Goal: Answer question/provide support

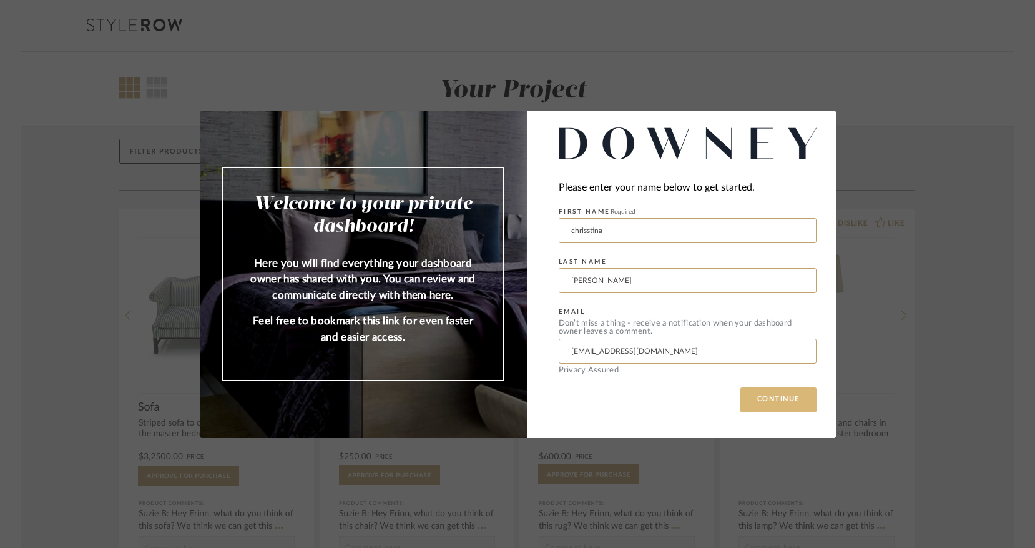
click at [801, 395] on button "CONTINUE" at bounding box center [779, 399] width 76 height 25
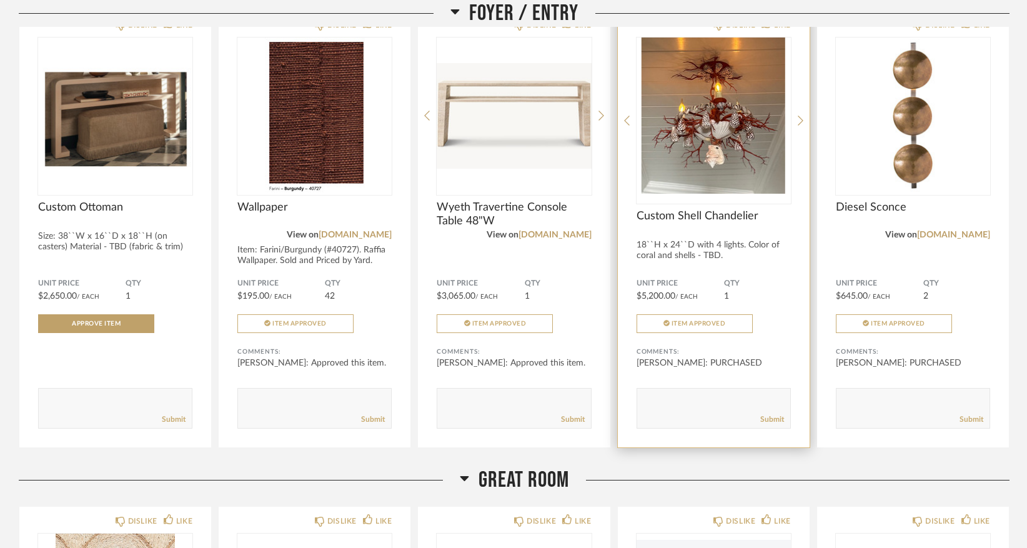
scroll to position [149, 0]
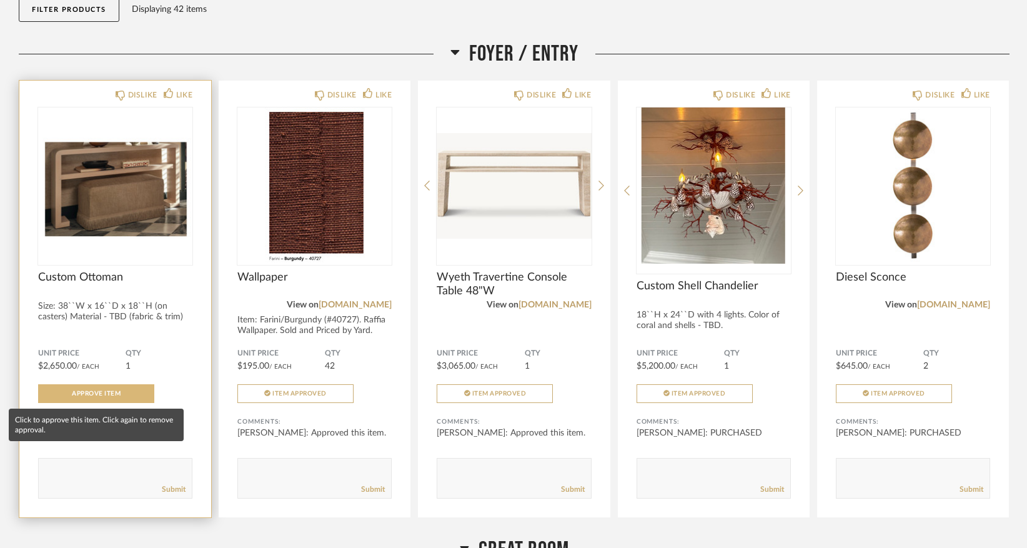
click at [76, 396] on span "Approve Item" at bounding box center [96, 393] width 49 height 6
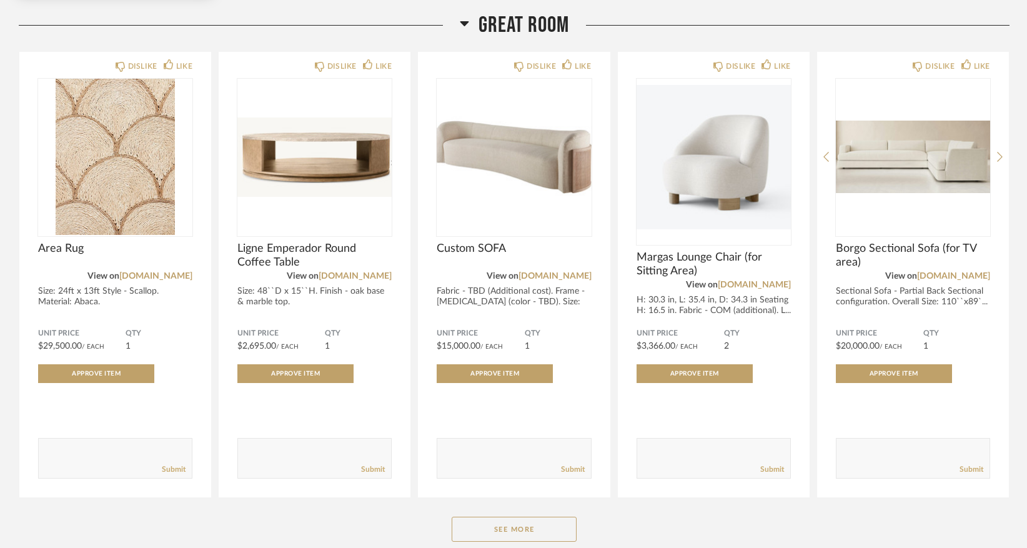
scroll to position [674, 0]
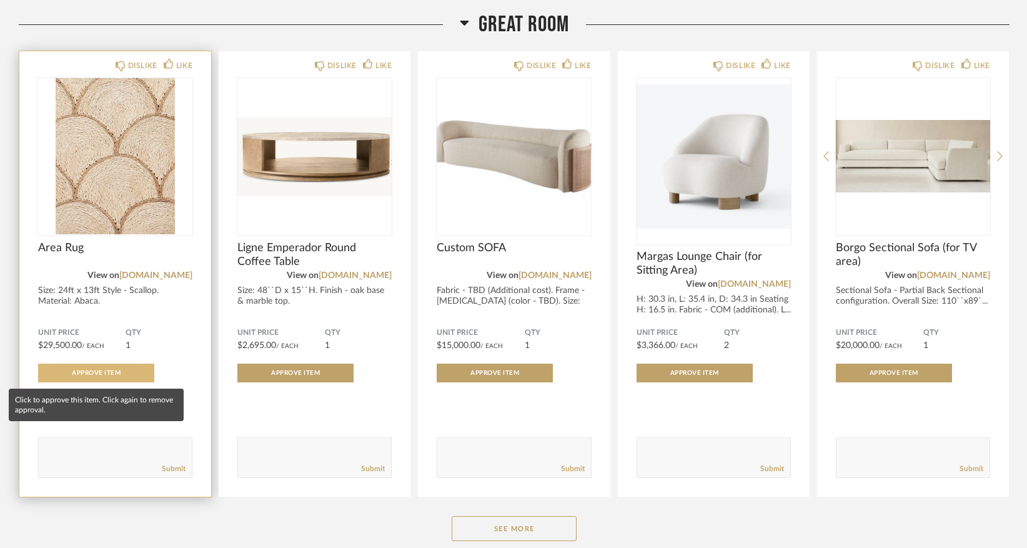
click at [109, 374] on span "Approve Item" at bounding box center [96, 373] width 49 height 6
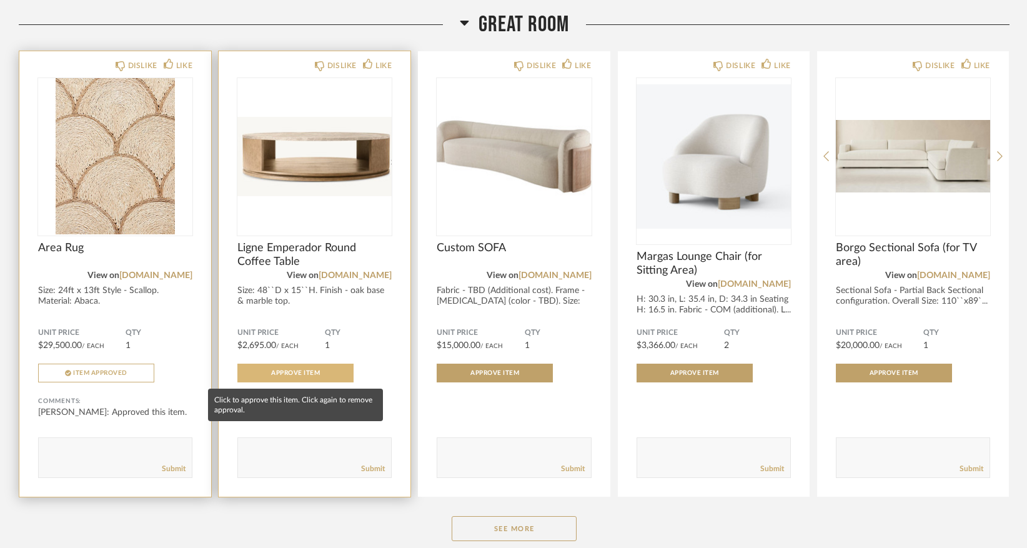
click at [312, 378] on button "Approve Item" at bounding box center [295, 372] width 116 height 19
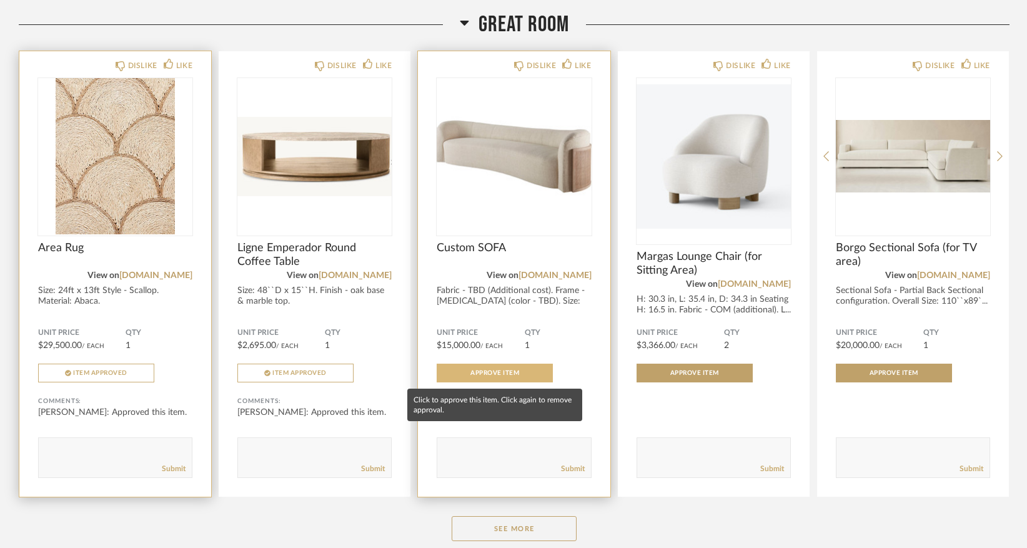
click at [501, 380] on button "Approve Item" at bounding box center [495, 372] width 116 height 19
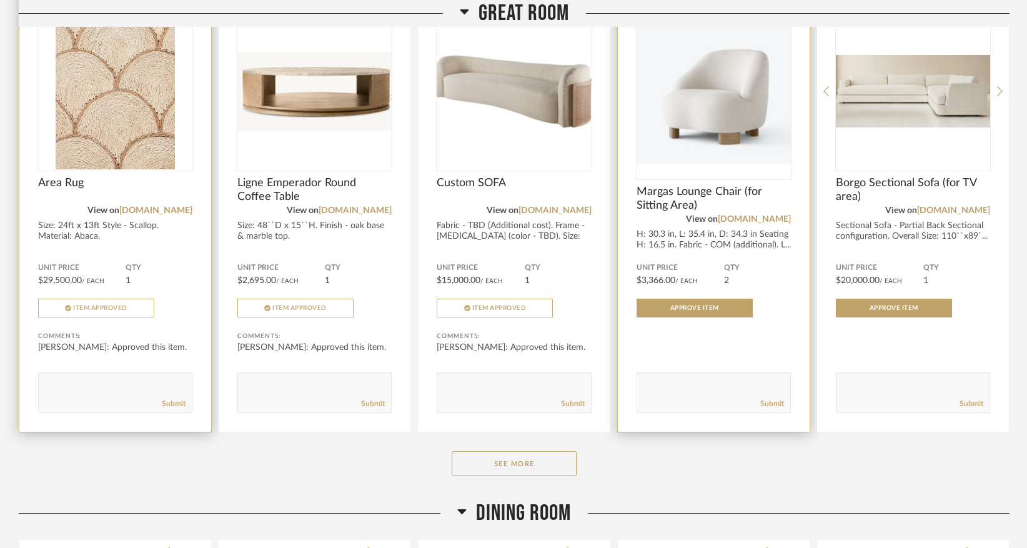
scroll to position [754, 0]
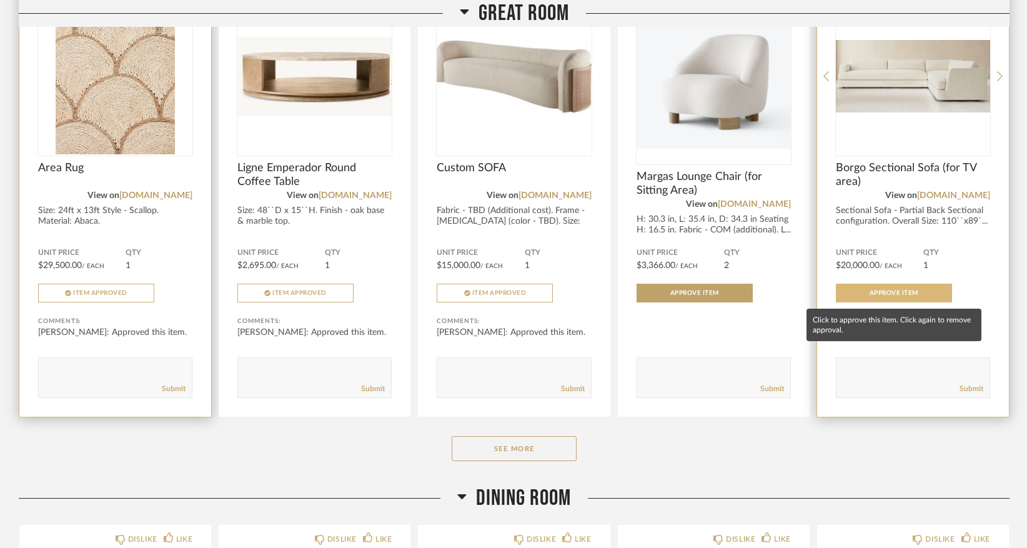
click at [881, 296] on span "Approve Item" at bounding box center [893, 293] width 49 height 6
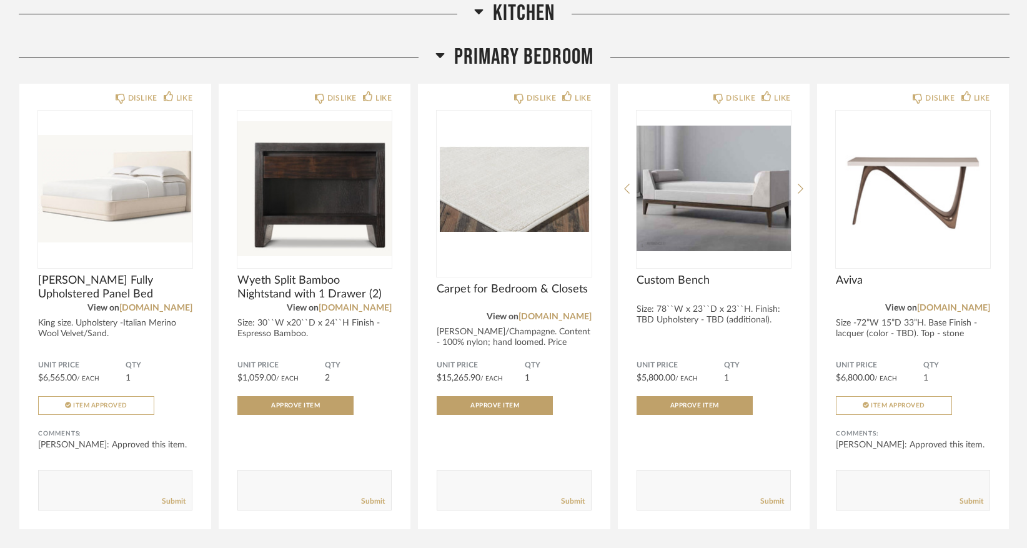
scroll to position [2216, 0]
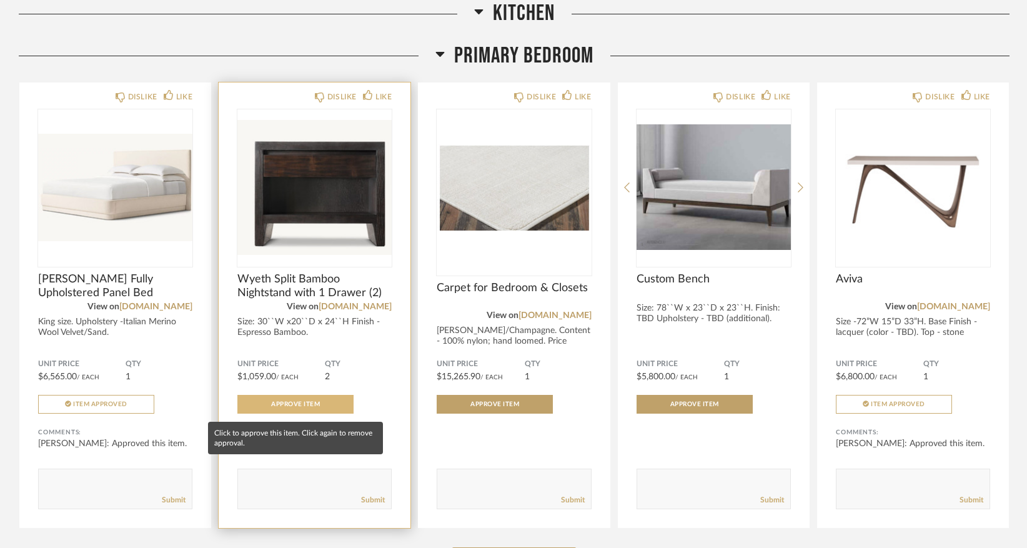
click at [331, 409] on button "Approve Item" at bounding box center [295, 404] width 116 height 19
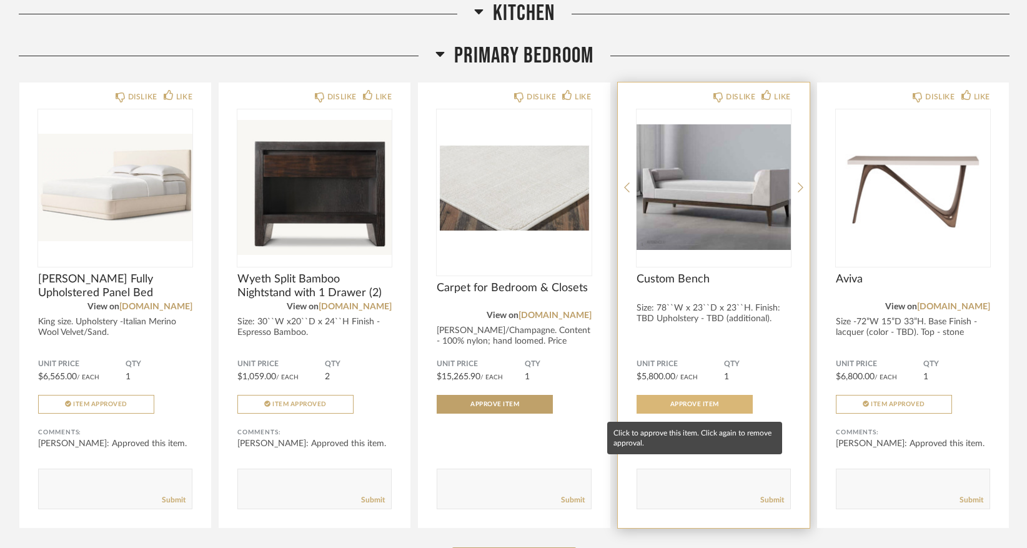
click at [704, 404] on span "Approve Item" at bounding box center [694, 404] width 49 height 6
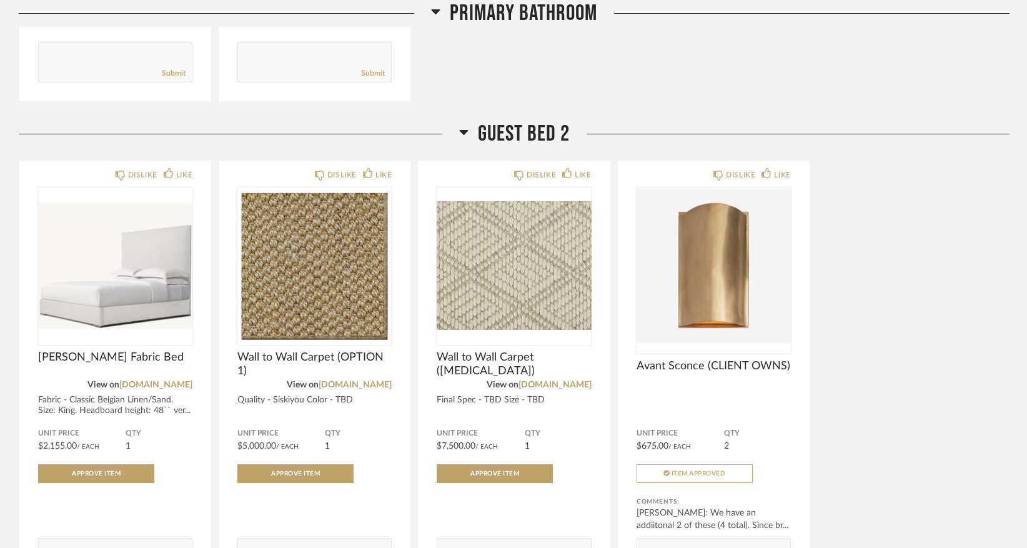
scroll to position [3278, 0]
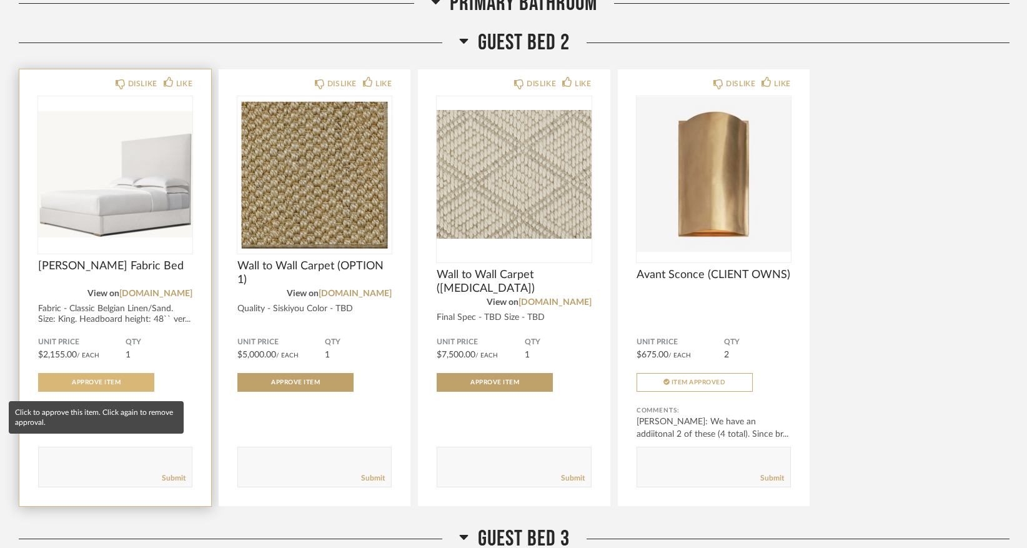
click at [112, 385] on span "Approve Item" at bounding box center [96, 382] width 49 height 6
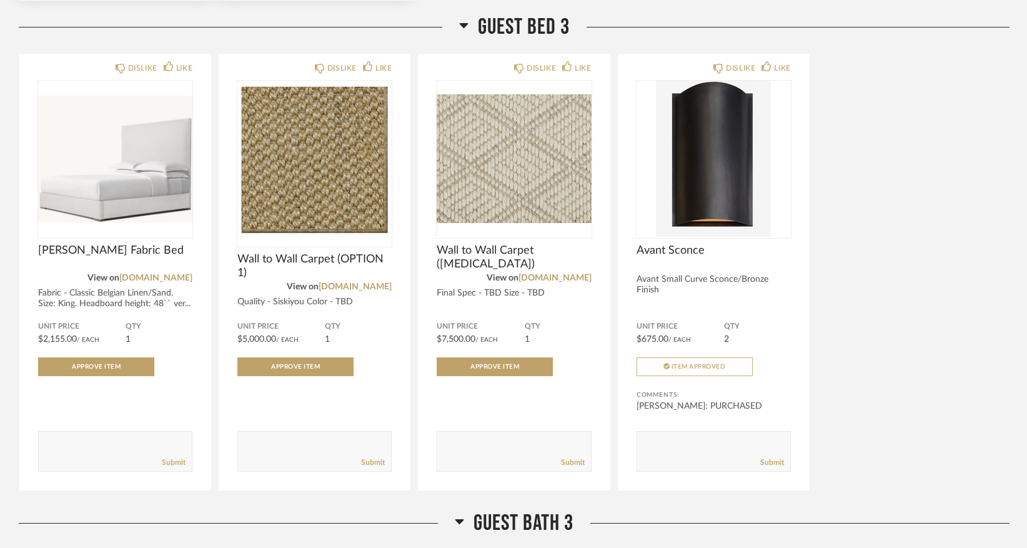
scroll to position [3816, 0]
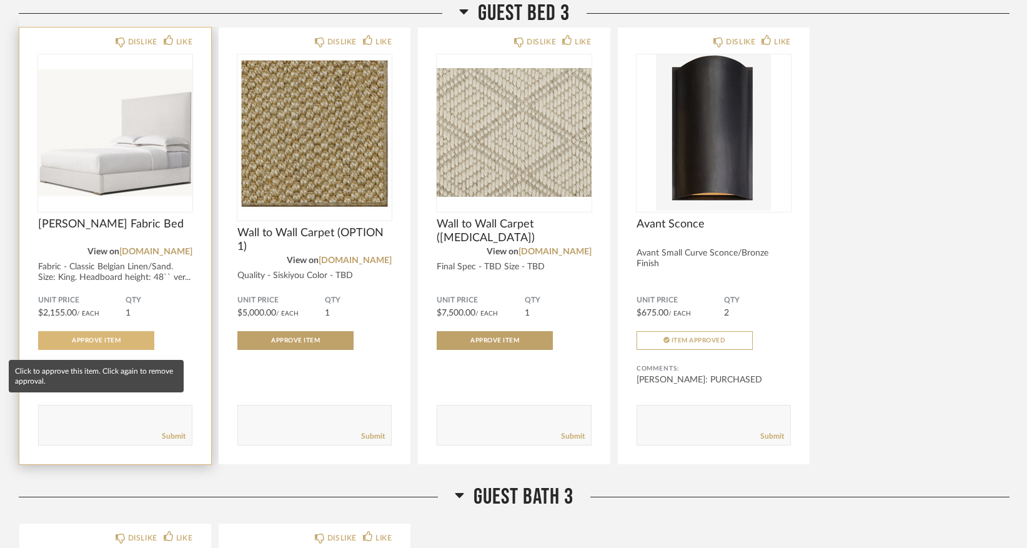
click at [129, 344] on button "Approve Item" at bounding box center [96, 340] width 116 height 19
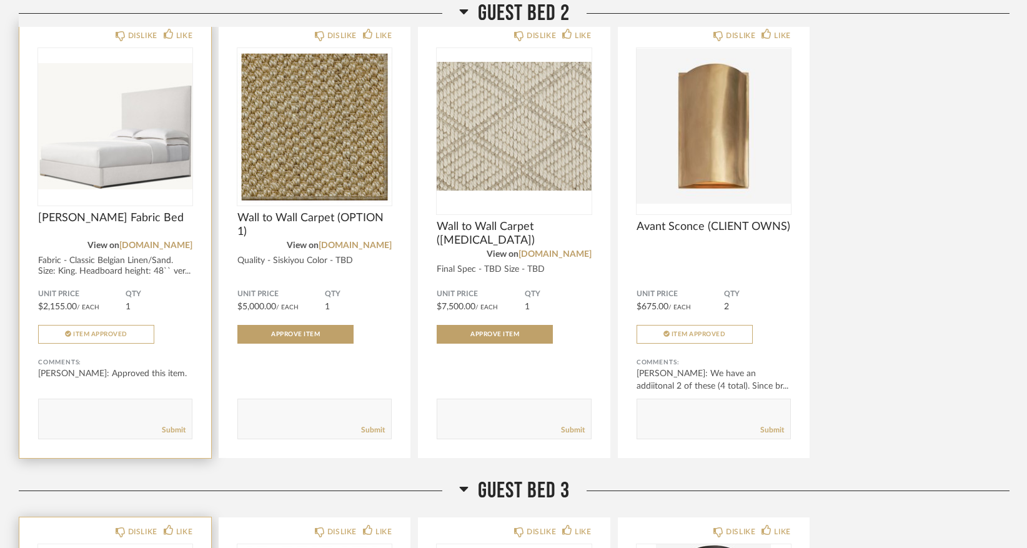
scroll to position [3284, 0]
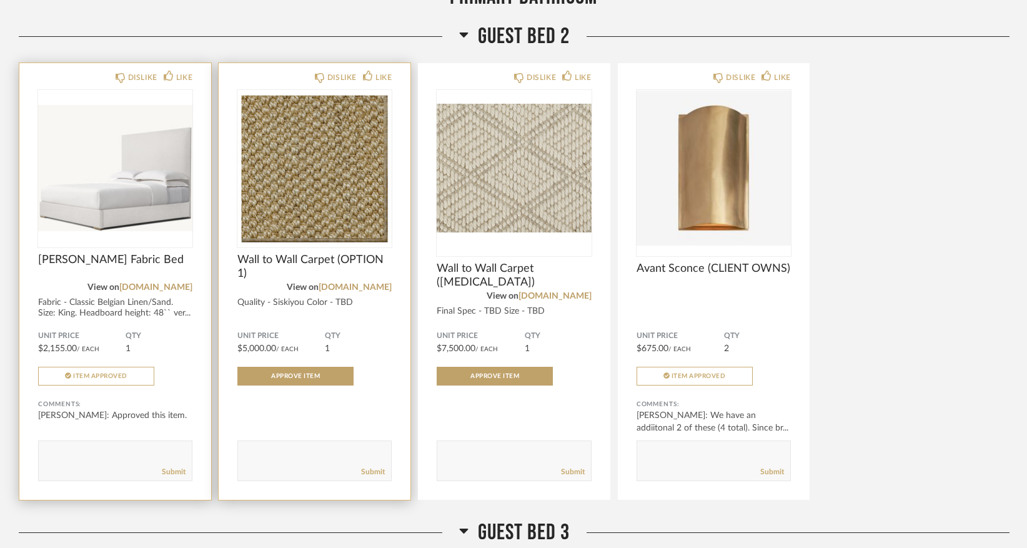
click at [264, 453] on textarea at bounding box center [314, 455] width 153 height 17
type textarea "a"
type textarea "Both Option 1 or 2 are approved. [PERSON_NAME] to select based on desing prefer…"
drag, startPoint x: 357, startPoint y: 462, endPoint x: 237, endPoint y: 450, distance: 120.6
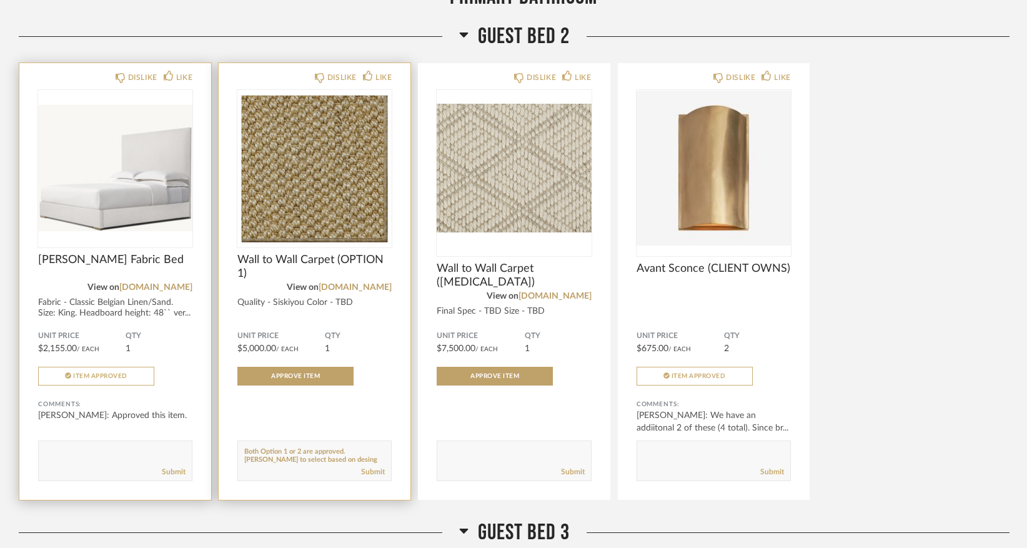
click at [237, 450] on form "Submit" at bounding box center [314, 460] width 154 height 41
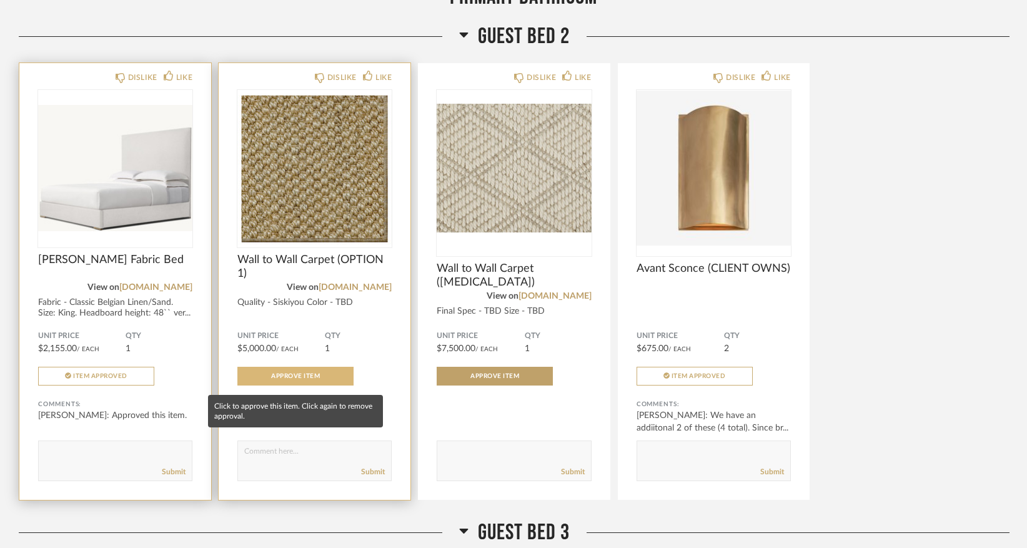
click at [279, 379] on span "Approve Item" at bounding box center [295, 376] width 49 height 6
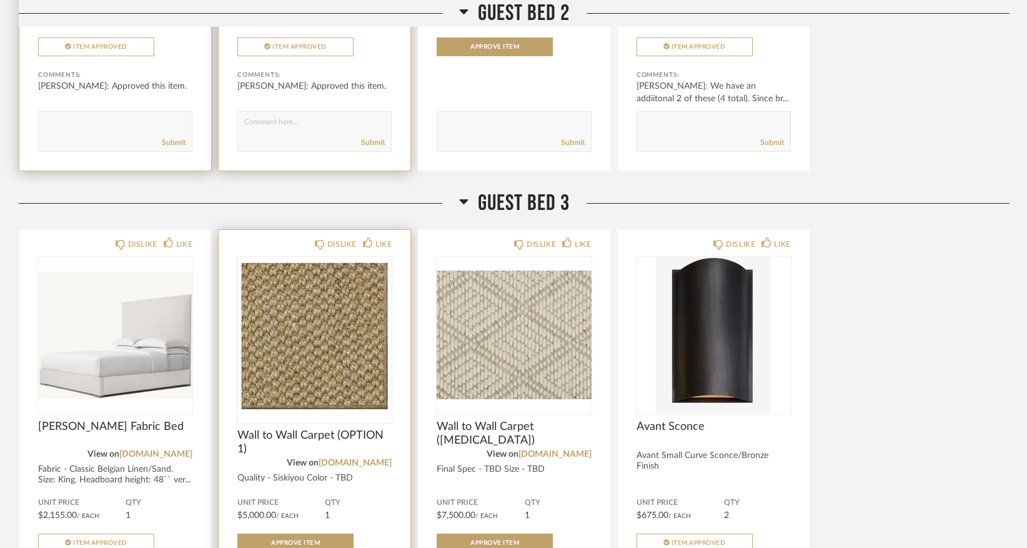
scroll to position [3649, 0]
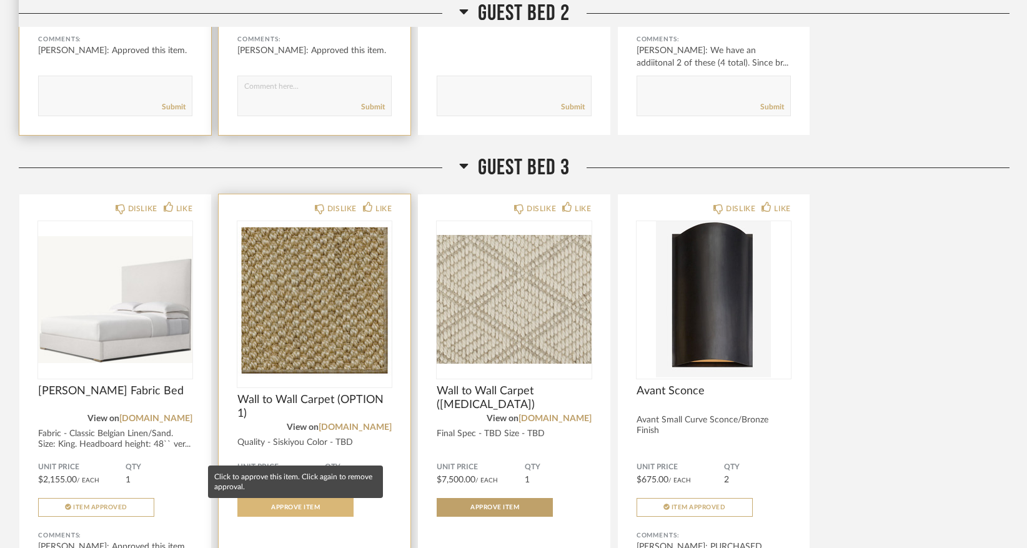
click at [285, 510] on span "Approve Item" at bounding box center [295, 507] width 49 height 6
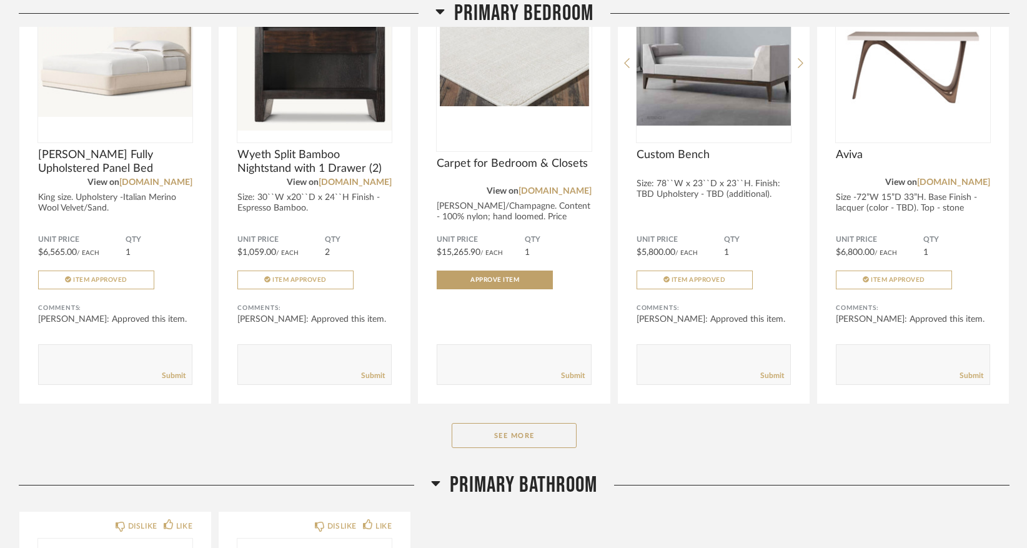
scroll to position [2357, 0]
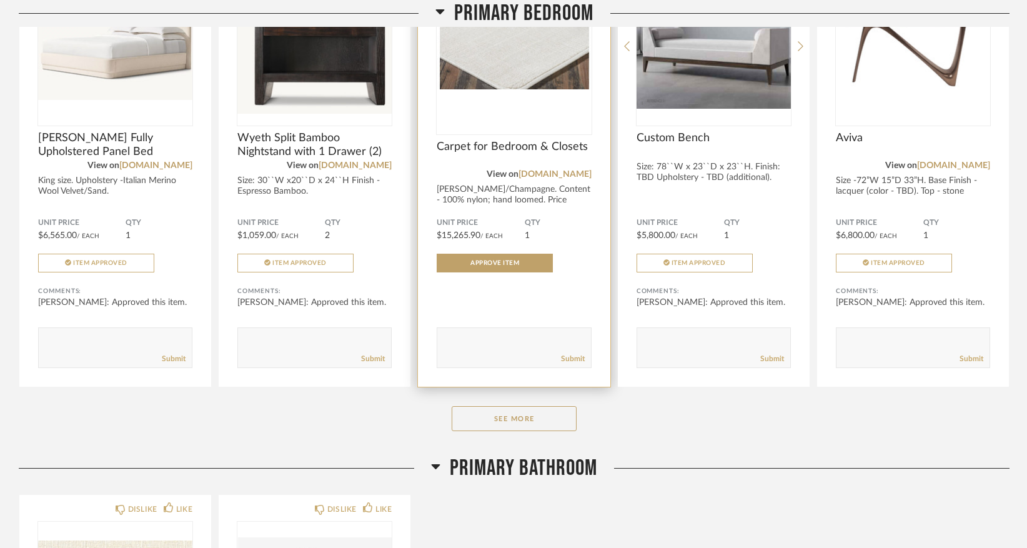
click at [460, 348] on textarea at bounding box center [513, 341] width 153 height 17
type textarea "Pending review of more cost effective option."
click at [571, 363] on link "Submit" at bounding box center [573, 358] width 24 height 11
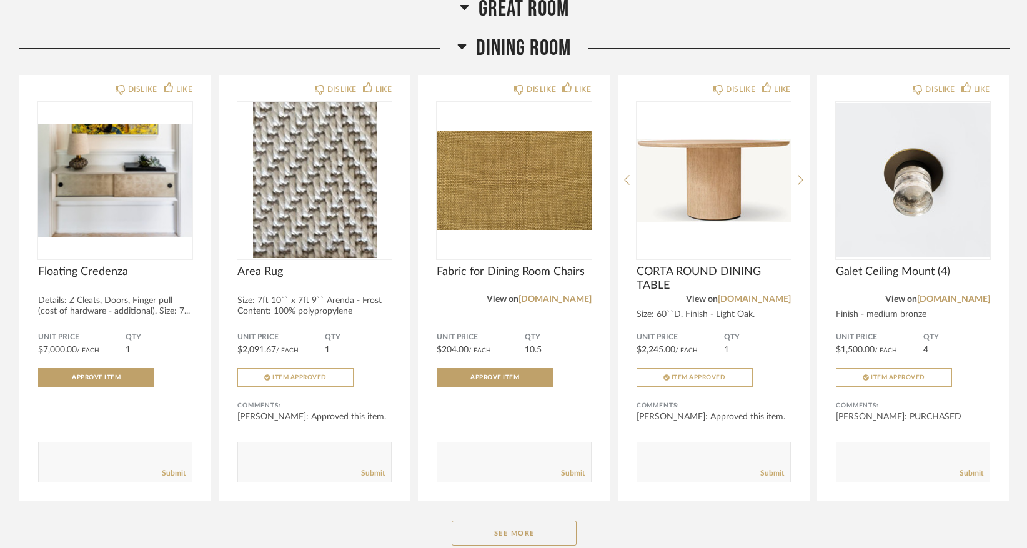
scroll to position [1198, 0]
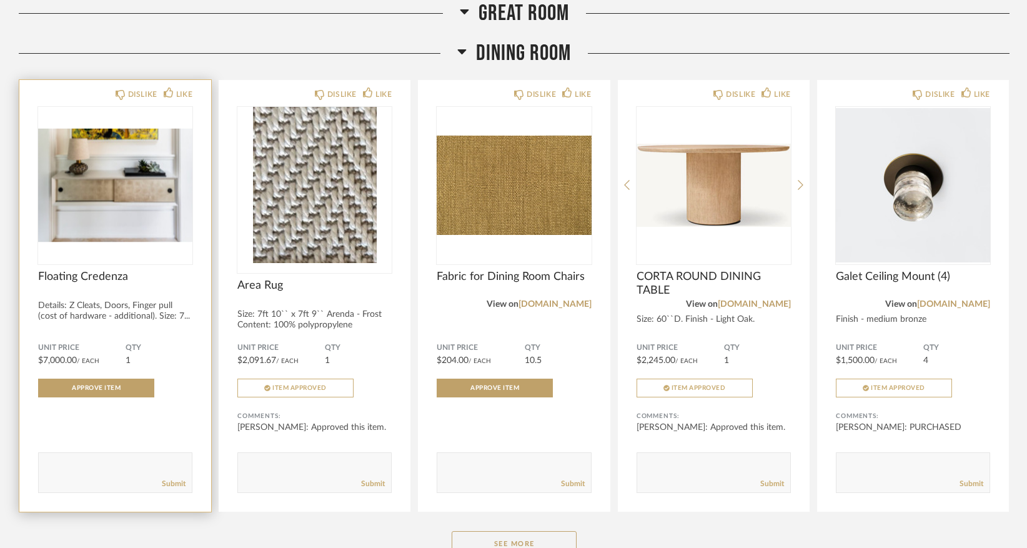
click at [138, 210] on img "0" at bounding box center [115, 185] width 154 height 156
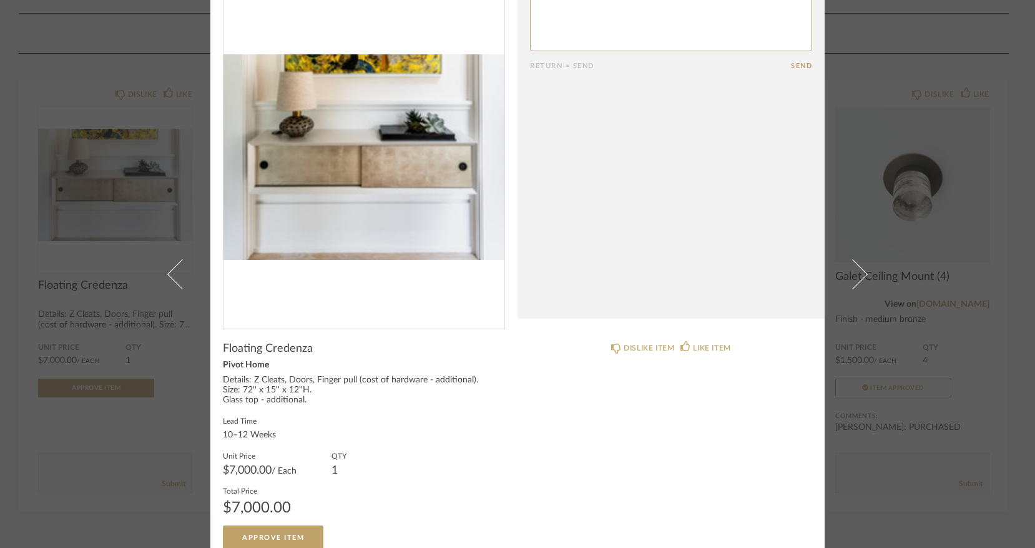
scroll to position [65, 0]
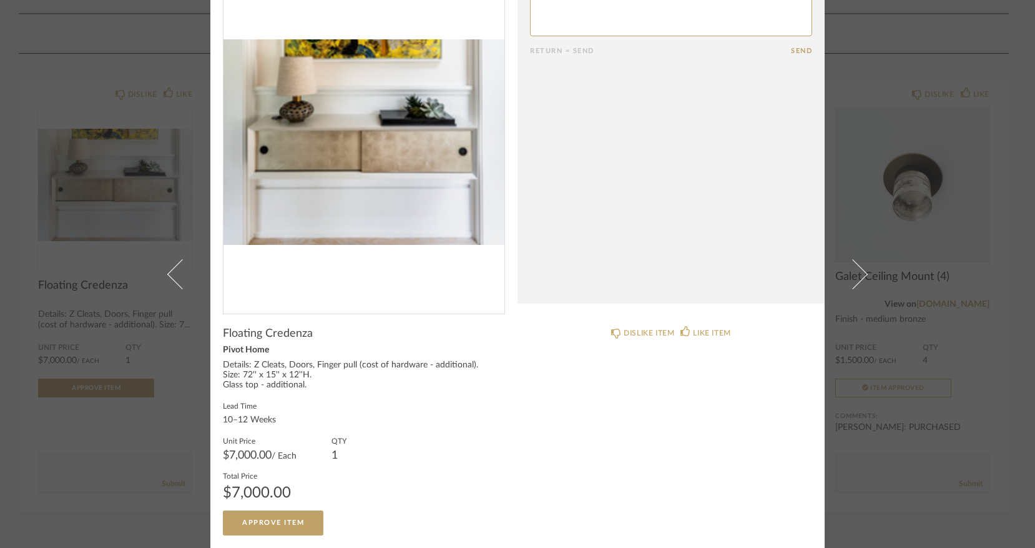
click at [894, 52] on div "× Return = Send Send Floating Credenza Pivot Home Details: Z Cleats, Doors, Fin…" at bounding box center [517, 274] width 1035 height 548
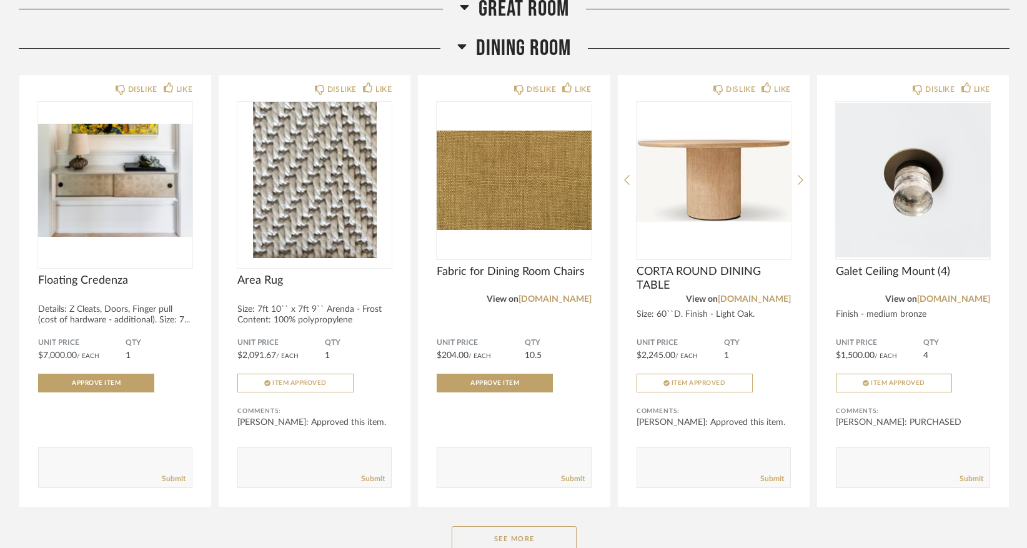
scroll to position [1217, 0]
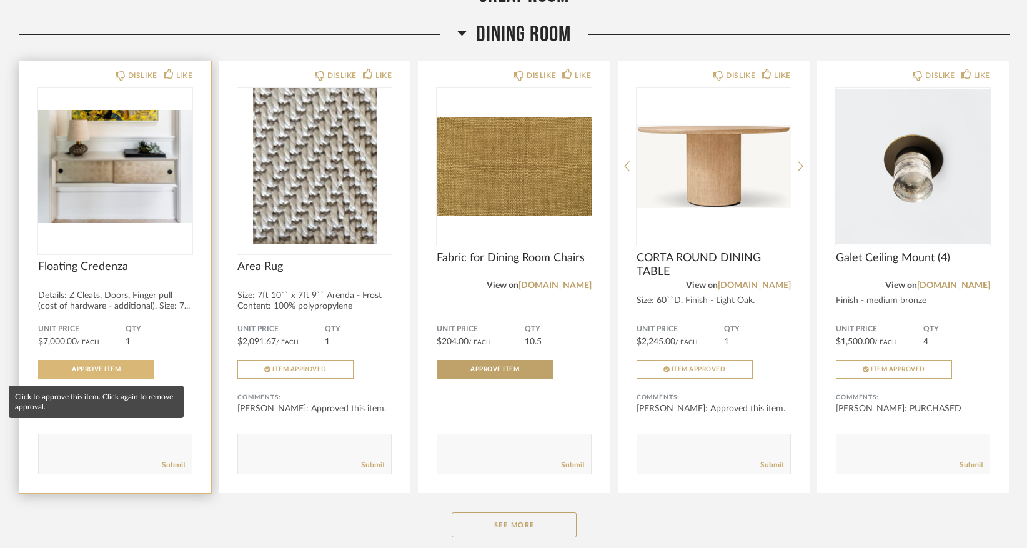
click at [114, 372] on span "Approve Item" at bounding box center [96, 369] width 49 height 6
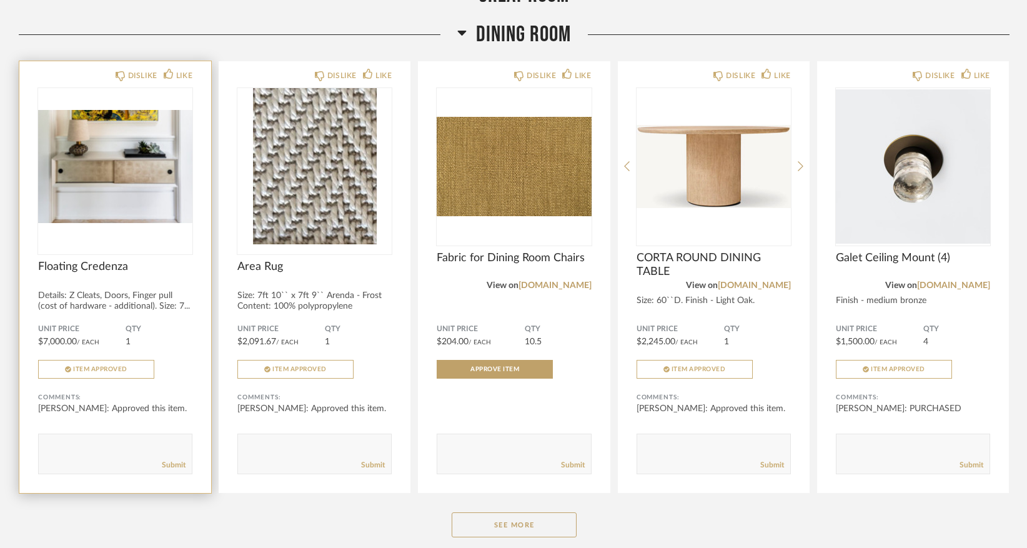
click at [113, 452] on textarea at bounding box center [115, 448] width 153 height 17
type textarea "Please send final elevation / finishes once available."
click at [175, 467] on link "Submit" at bounding box center [174, 465] width 24 height 11
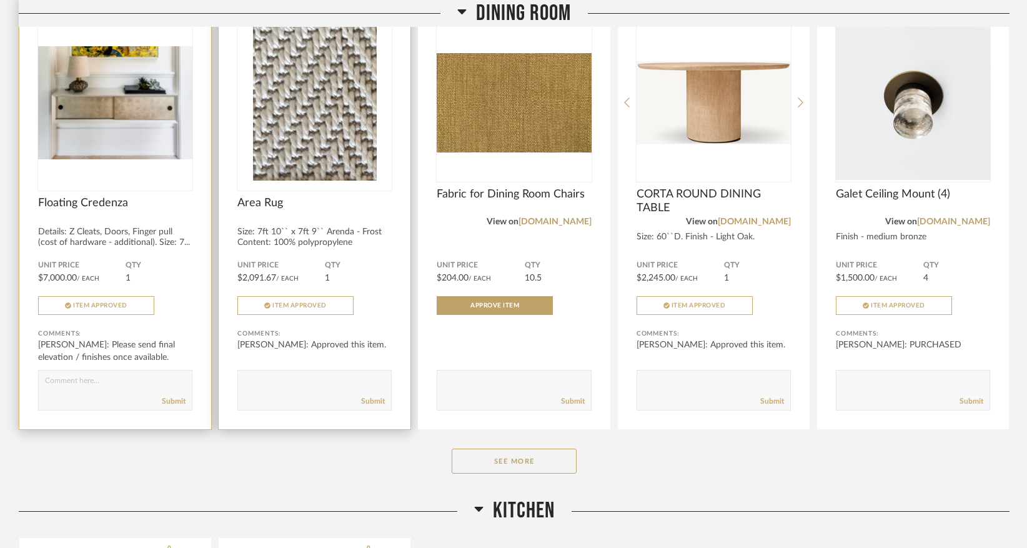
scroll to position [1298, 0]
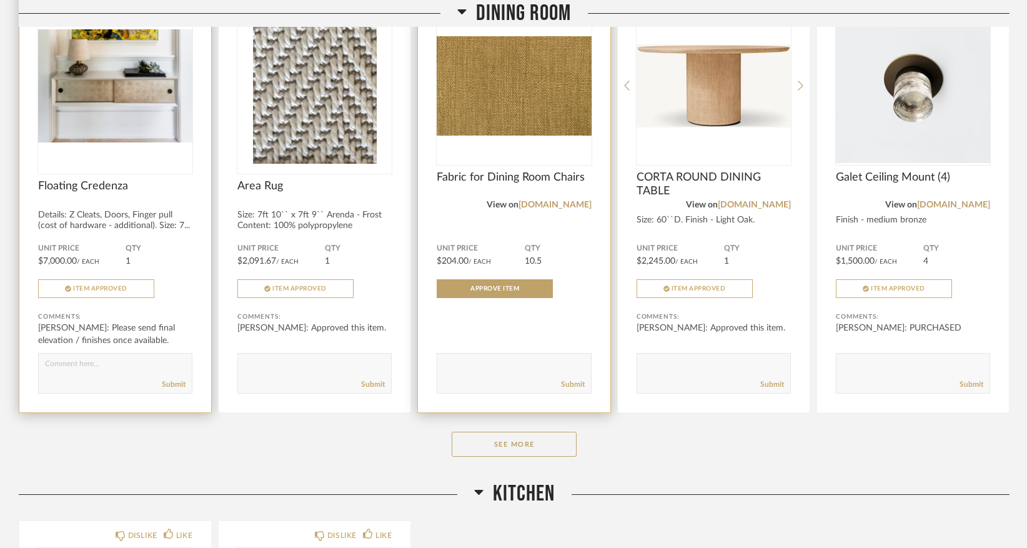
click at [498, 355] on form "Submit" at bounding box center [514, 373] width 154 height 41
click at [490, 364] on textarea at bounding box center [513, 367] width 153 height 17
type textarea "Pending final chair?"
click at [579, 386] on link "Submit" at bounding box center [573, 384] width 24 height 11
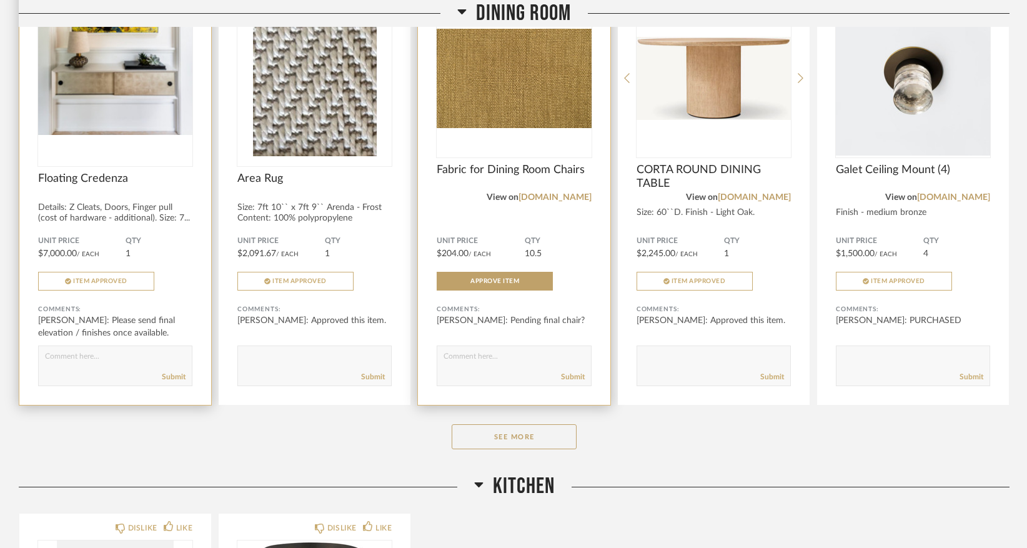
scroll to position [1298, 0]
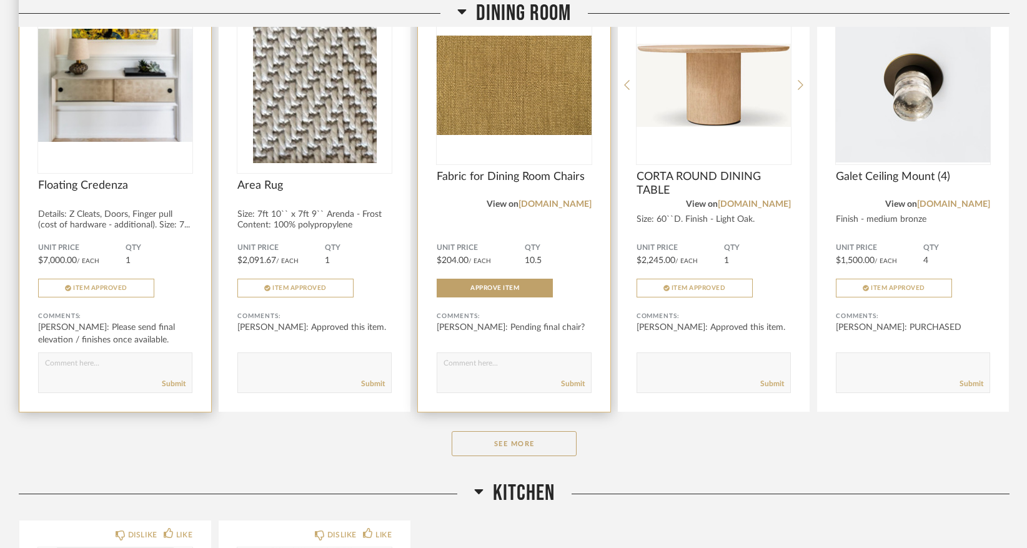
click at [513, 360] on textarea at bounding box center [513, 366] width 153 height 17
type textarea "F"
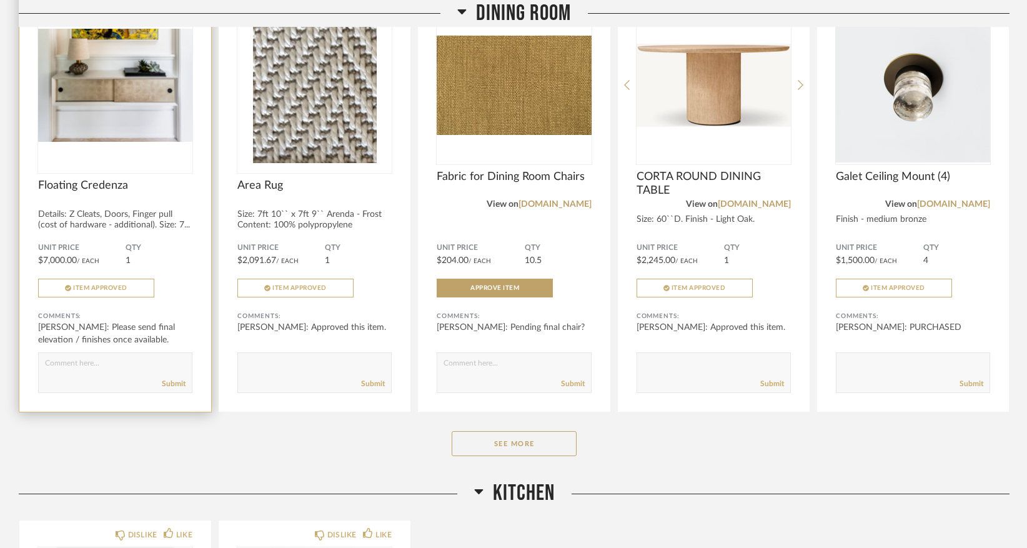
click at [345, 462] on div "Dining Room DISLIKE LIKE Floating Credenza Details: Z Cleats, Doors, Finger pul…" at bounding box center [514, 210] width 990 height 540
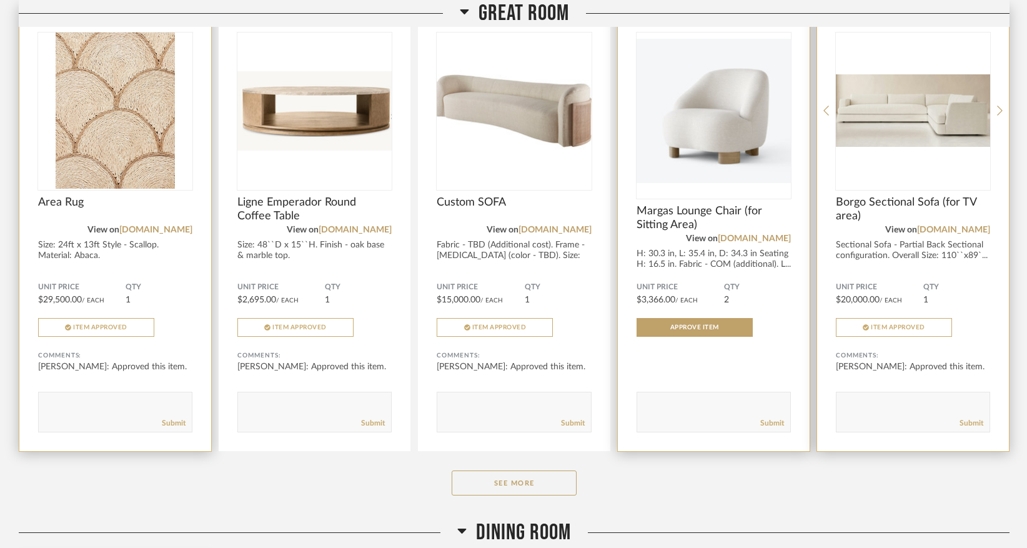
scroll to position [721, 0]
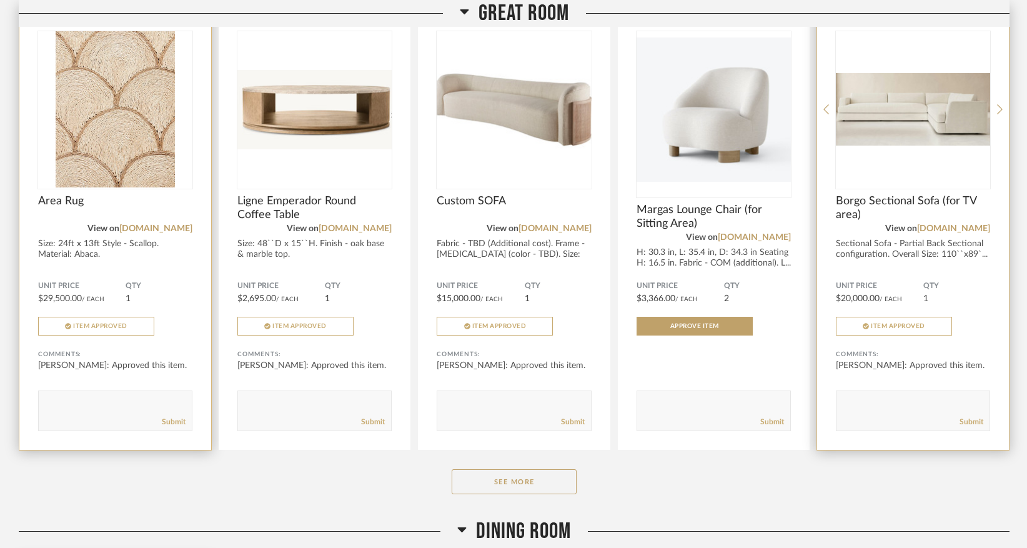
click at [872, 399] on textarea at bounding box center [912, 405] width 153 height 17
type textarea "Open arm sectional? correct?"
click at [975, 425] on link "Submit" at bounding box center [971, 422] width 24 height 11
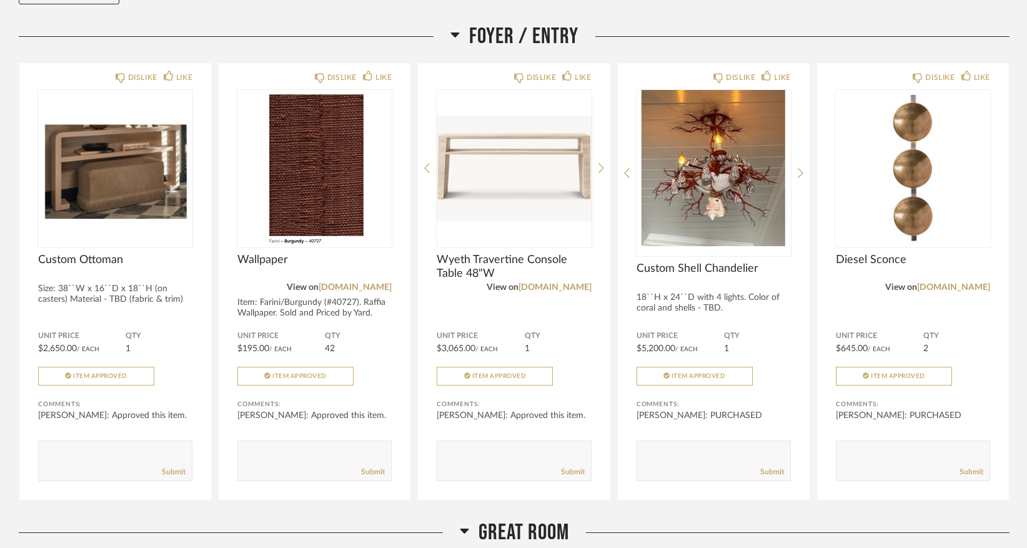
scroll to position [0, 0]
